Goal: Task Accomplishment & Management: Complete application form

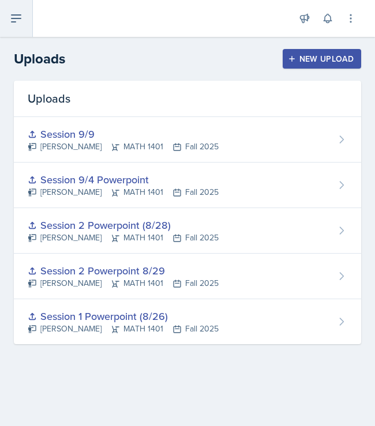
click at [20, 24] on icon at bounding box center [16, 19] width 14 height 14
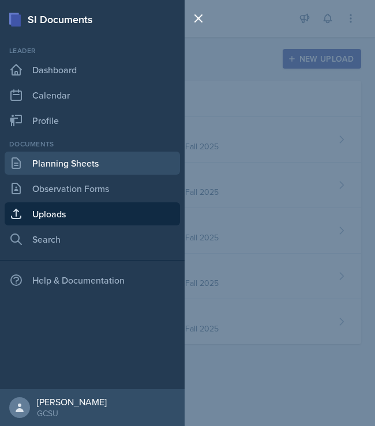
click at [75, 162] on link "Planning Sheets" at bounding box center [92, 163] width 175 height 23
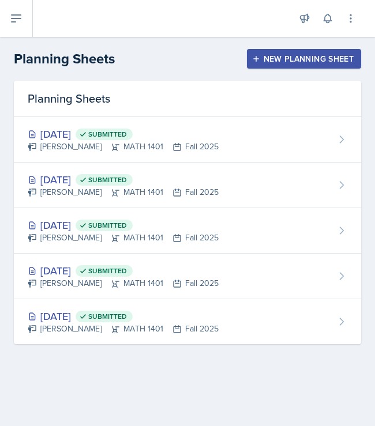
click at [298, 50] on button "New Planning Sheet" at bounding box center [304, 59] width 114 height 20
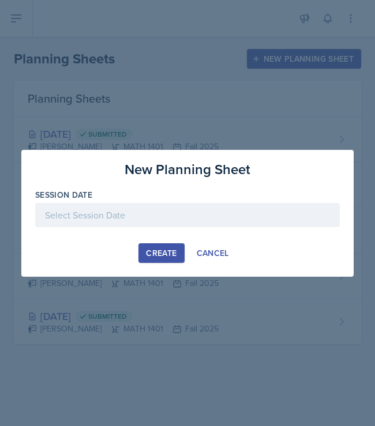
click at [143, 212] on div at bounding box center [187, 215] width 304 height 24
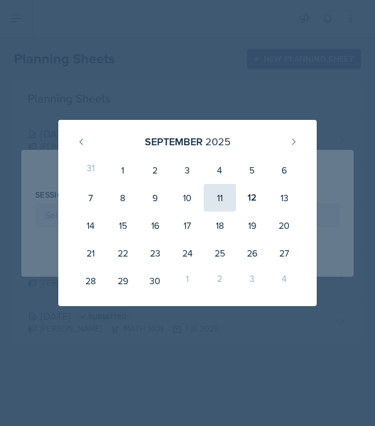
click at [216, 205] on div "11" at bounding box center [219, 198] width 32 height 28
type input "[DATE]"
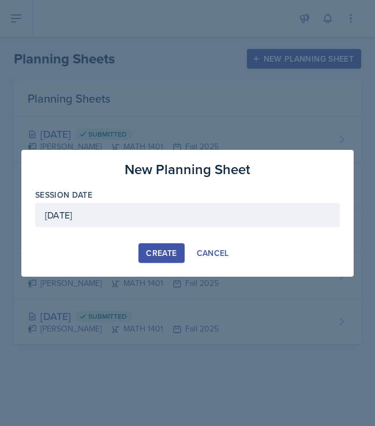
click at [152, 250] on div "Create" at bounding box center [161, 252] width 31 height 9
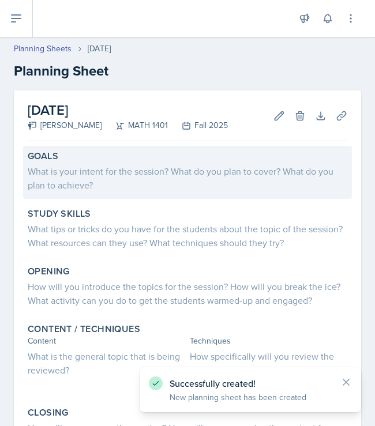
click at [114, 181] on div "What is your intent for the session? What do you plan to cover? What do you pla…" at bounding box center [187, 178] width 319 height 28
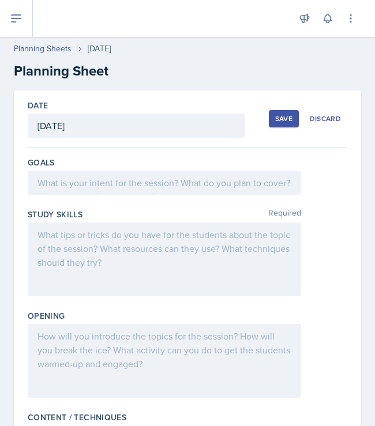
click at [185, 176] on div at bounding box center [164, 183] width 273 height 24
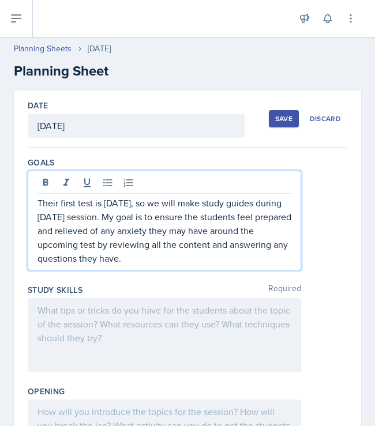
click at [154, 322] on div at bounding box center [164, 335] width 273 height 74
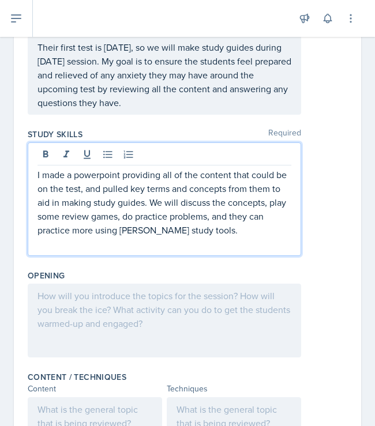
scroll to position [217, 0]
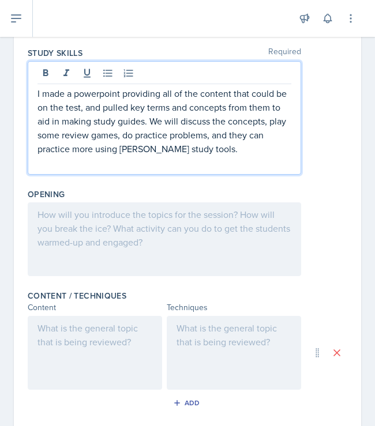
click at [120, 237] on div at bounding box center [164, 239] width 273 height 74
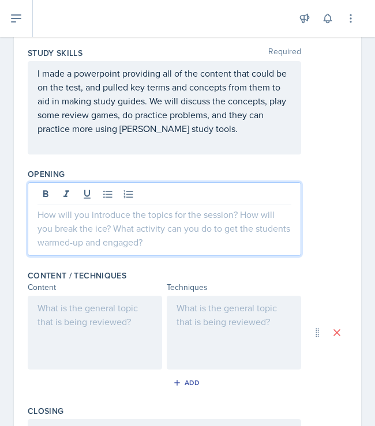
scroll to position [237, 0]
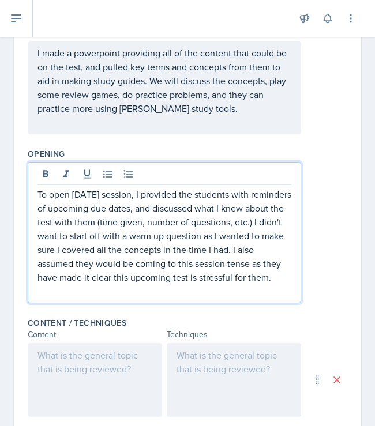
click at [99, 363] on div at bounding box center [95, 380] width 134 height 74
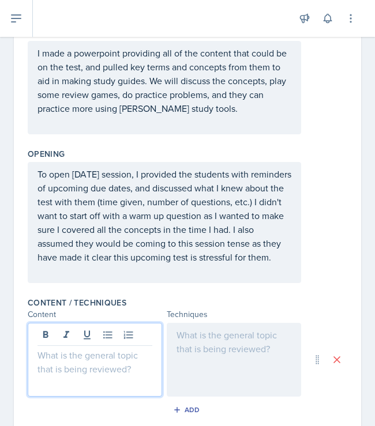
scroll to position [257, 0]
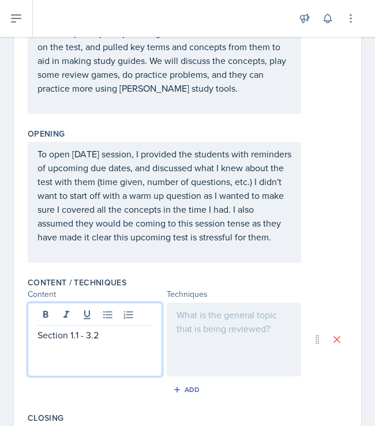
click at [240, 328] on div at bounding box center [234, 340] width 134 height 74
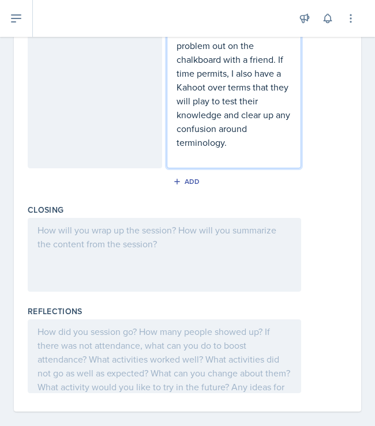
scroll to position [726, 0]
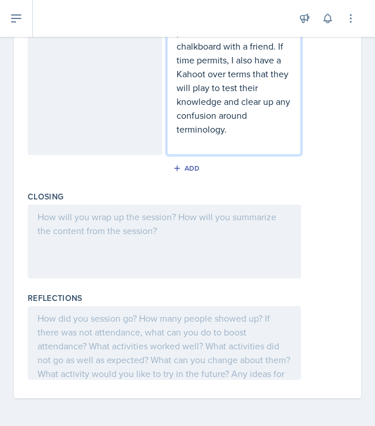
click at [145, 241] on div at bounding box center [164, 242] width 273 height 74
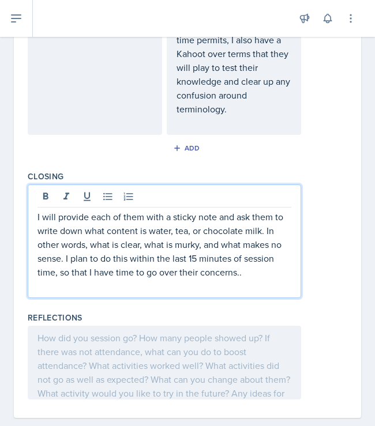
click at [199, 342] on div at bounding box center [164, 363] width 273 height 74
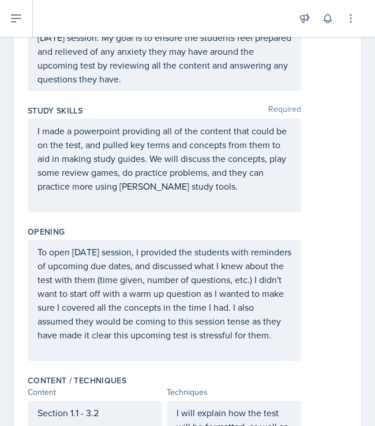
scroll to position [0, 0]
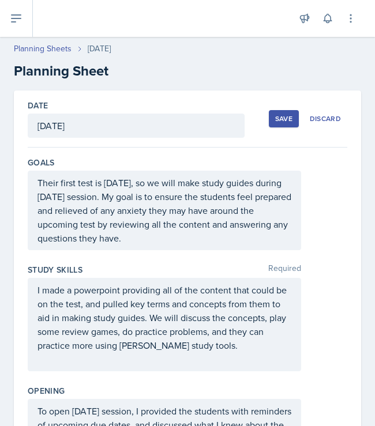
click at [289, 121] on div "Save" at bounding box center [283, 118] width 17 height 9
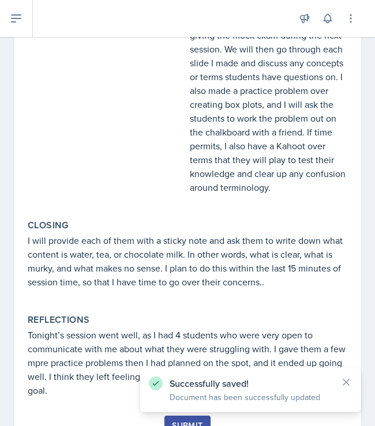
scroll to position [526, 0]
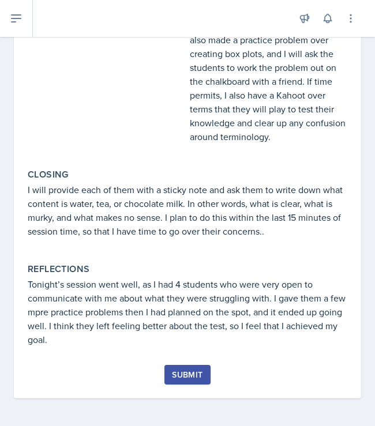
click at [172, 377] on div "Submit" at bounding box center [187, 374] width 31 height 9
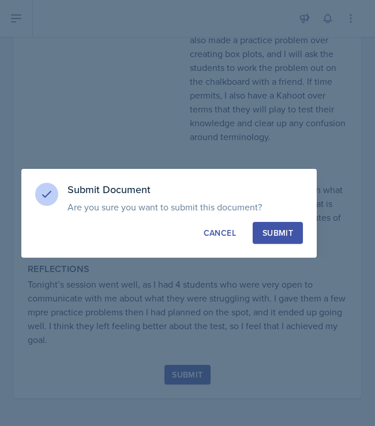
click at [285, 235] on div "Submit" at bounding box center [277, 233] width 31 height 12
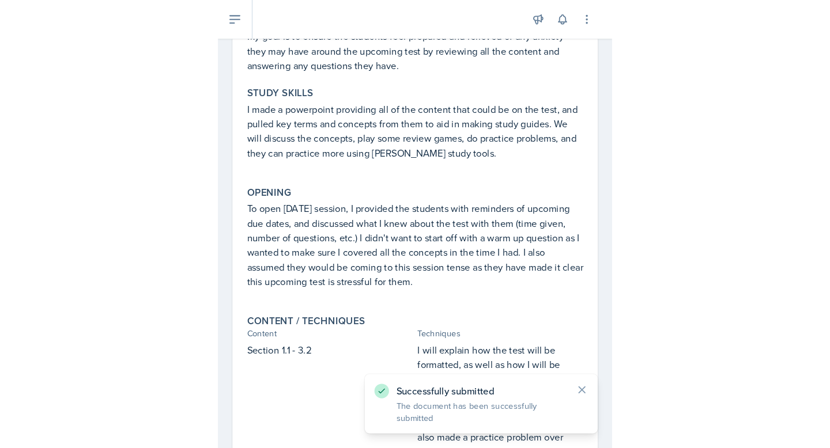
scroll to position [0, 0]
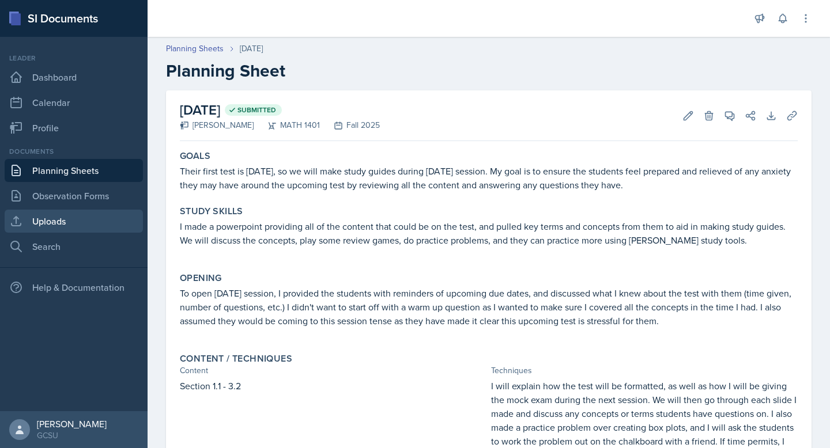
click at [50, 218] on link "Uploads" at bounding box center [74, 221] width 138 height 23
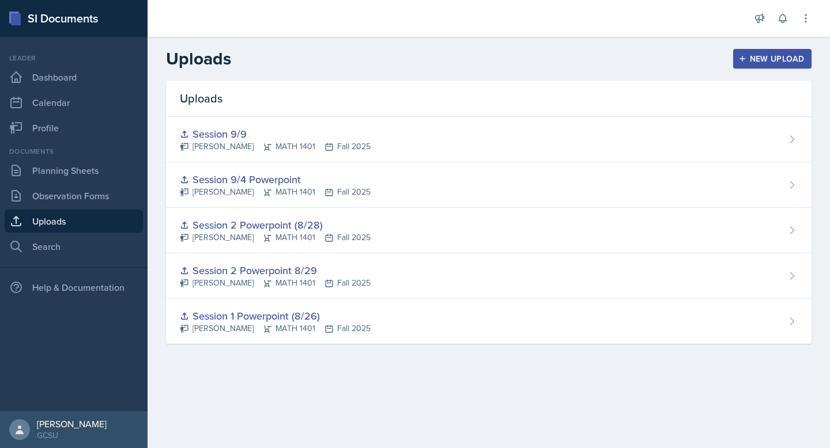
click at [374, 59] on div "New Upload" at bounding box center [773, 58] width 64 height 9
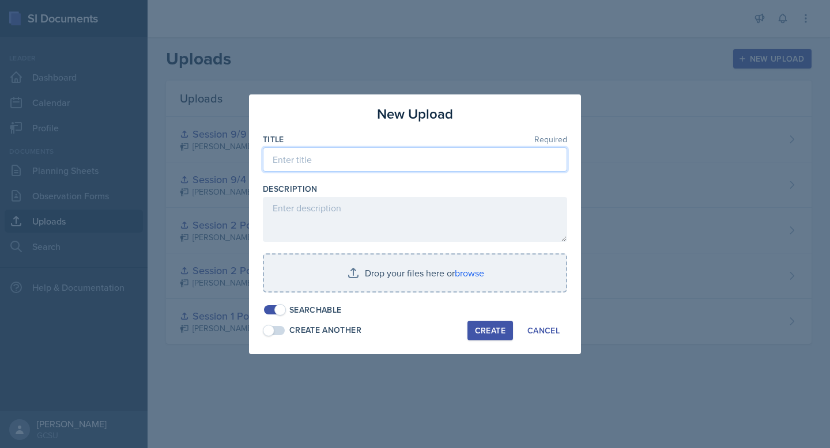
click at [374, 165] on input at bounding box center [415, 160] width 304 height 24
type input "Session 9/11"
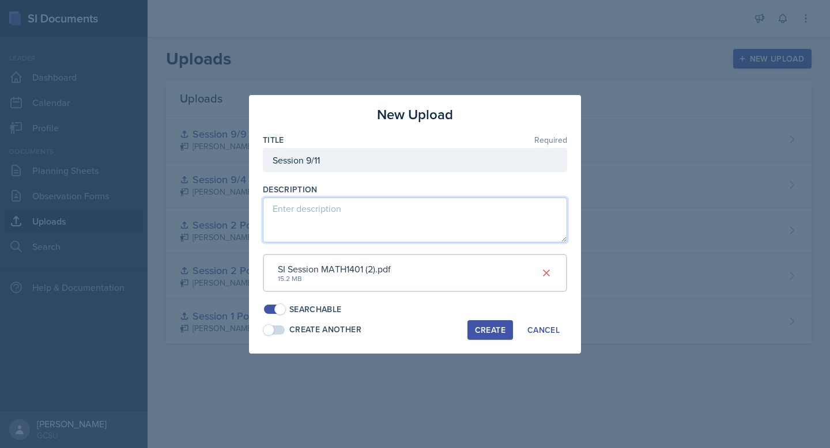
click at [344, 221] on textarea at bounding box center [415, 220] width 304 height 45
click at [298, 216] on textarea "Exam review" at bounding box center [415, 220] width 304 height 45
click at [292, 209] on textarea "Exam review" at bounding box center [415, 220] width 304 height 45
type textarea "Exam 1 Concept review"
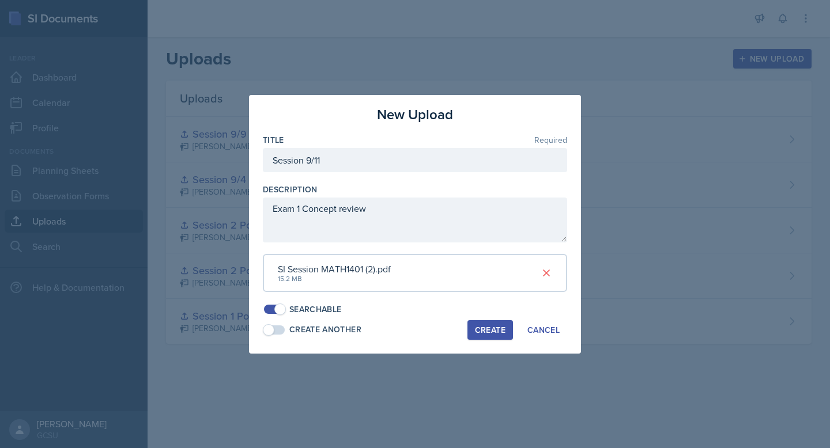
click at [374, 327] on div "Create" at bounding box center [490, 330] width 31 height 9
click at [369, 71] on div at bounding box center [415, 224] width 830 height 448
